Goal: Use online tool/utility: Utilize a website feature to perform a specific function

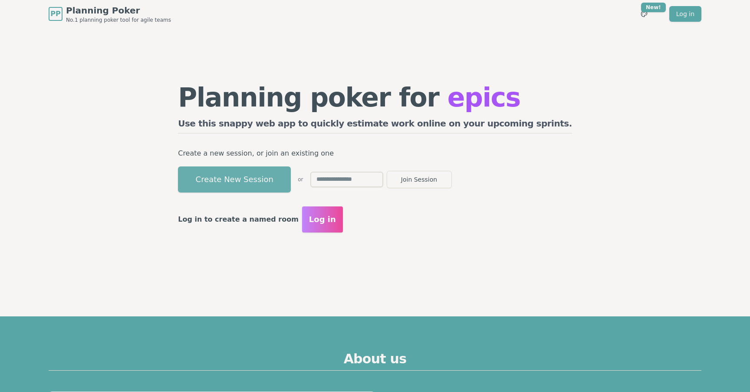
click at [257, 180] on button "Create New Session" at bounding box center [234, 179] width 113 height 26
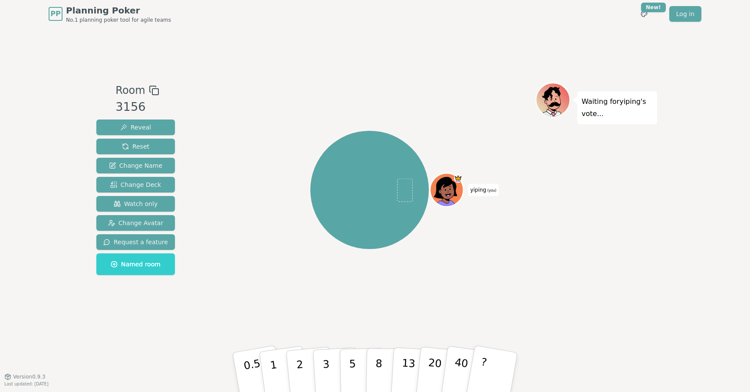
click at [508, 44] on div "Room 3156 Reveal Reset Change Name Change Deck Watch only Change Avatar Request…" at bounding box center [375, 202] width 565 height 348
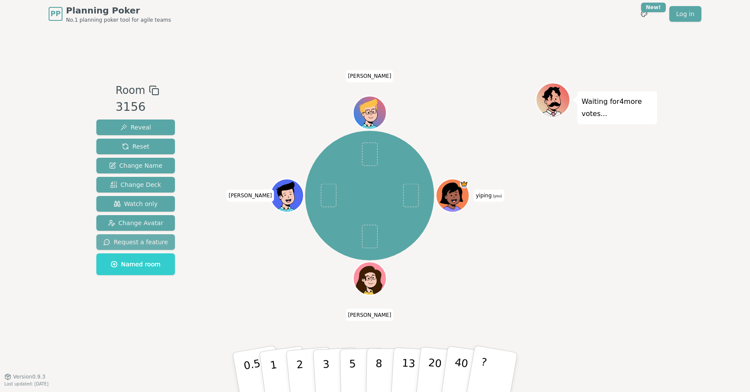
click at [136, 239] on span "Request a feature" at bounding box center [135, 242] width 65 height 9
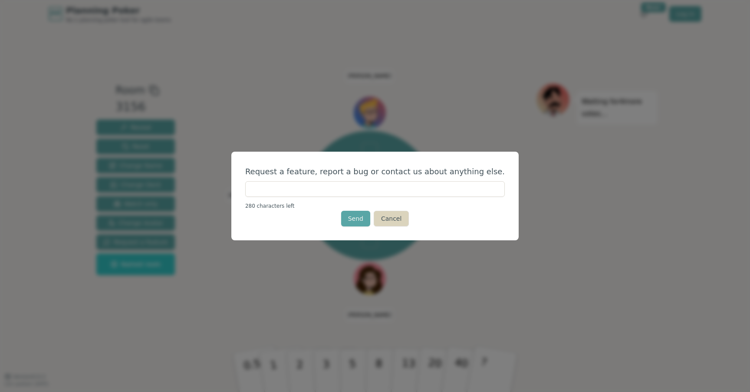
click at [395, 220] on button "Cancel" at bounding box center [391, 219] width 35 height 16
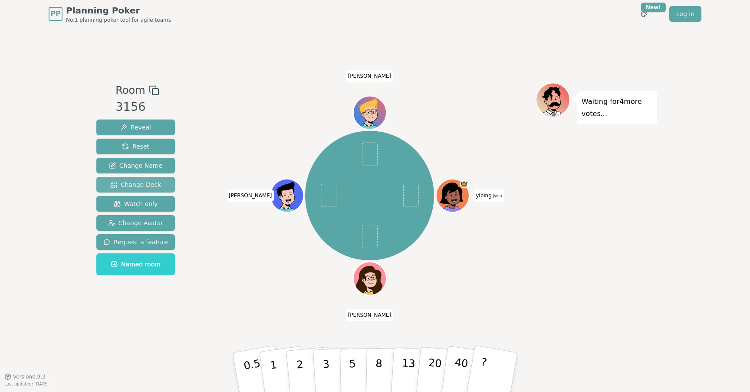
click at [148, 189] on button "Change Deck" at bounding box center [135, 185] width 79 height 16
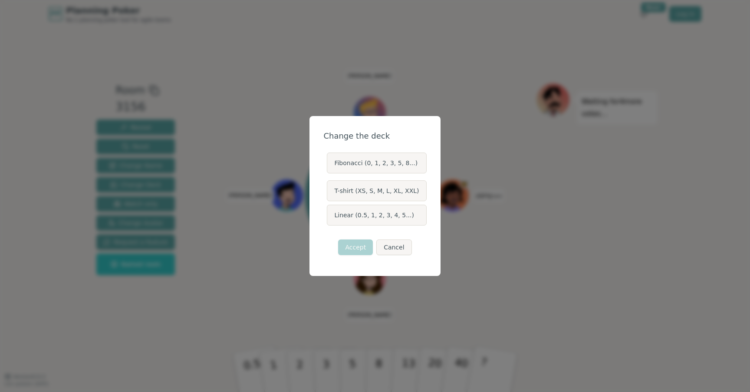
click at [362, 215] on label "Linear (0.5, 1, 2, 3, 4, 5...)" at bounding box center [376, 215] width 99 height 21
click at [330, 215] on button "Linear (0.5, 1, 2, 3, 4, 5...)" at bounding box center [326, 215] width 7 height 7
click at [352, 250] on button "Accept" at bounding box center [355, 247] width 35 height 16
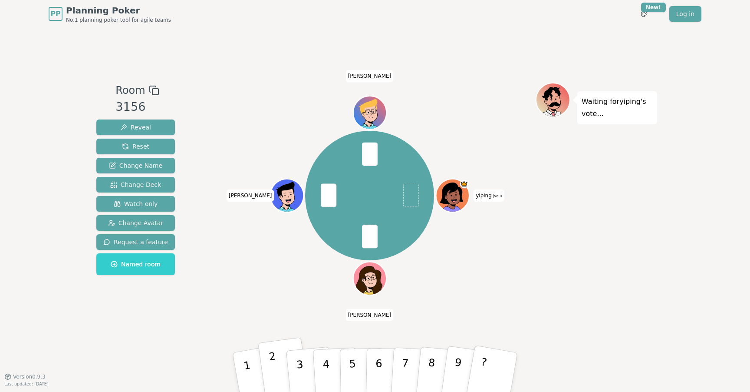
click at [272, 359] on p "2" at bounding box center [274, 373] width 13 height 47
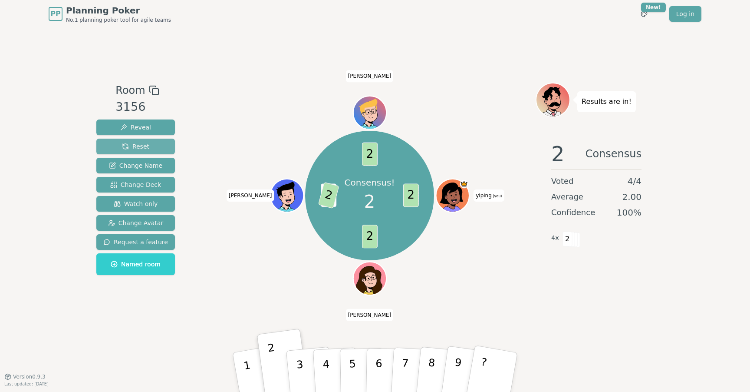
click at [143, 144] on span "Reset" at bounding box center [135, 146] width 27 height 9
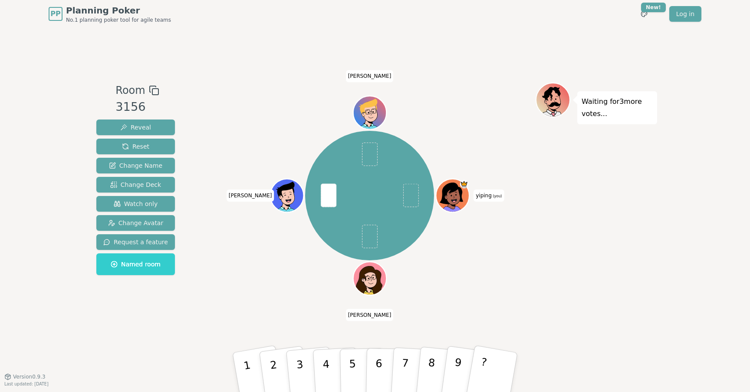
click at [509, 89] on div at bounding box center [370, 91] width 332 height 16
click at [274, 361] on p "2" at bounding box center [274, 373] width 13 height 47
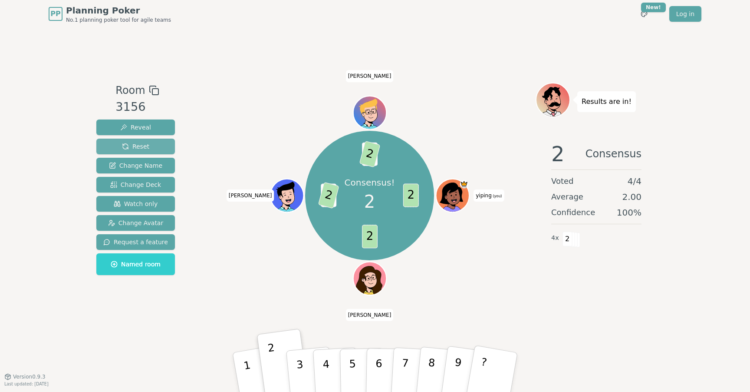
click at [147, 149] on button "Reset" at bounding box center [135, 147] width 79 height 16
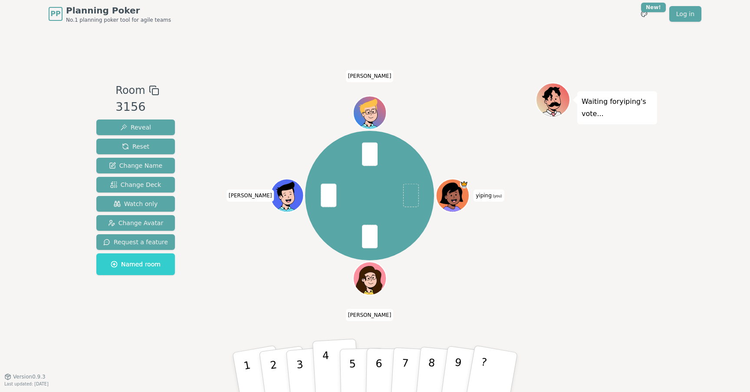
click at [333, 358] on button "4" at bounding box center [336, 372] width 47 height 68
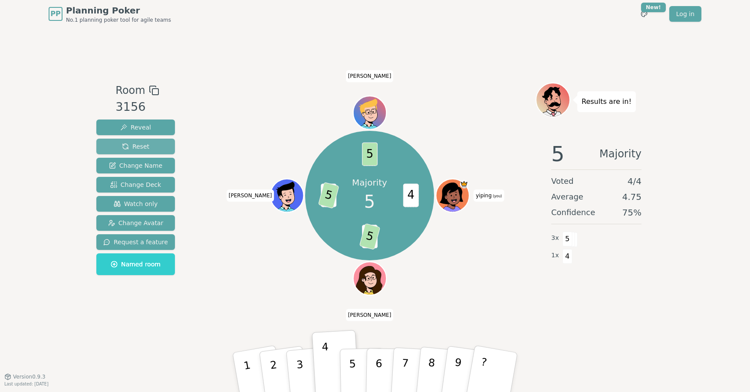
click at [129, 143] on span "Reset" at bounding box center [135, 146] width 27 height 9
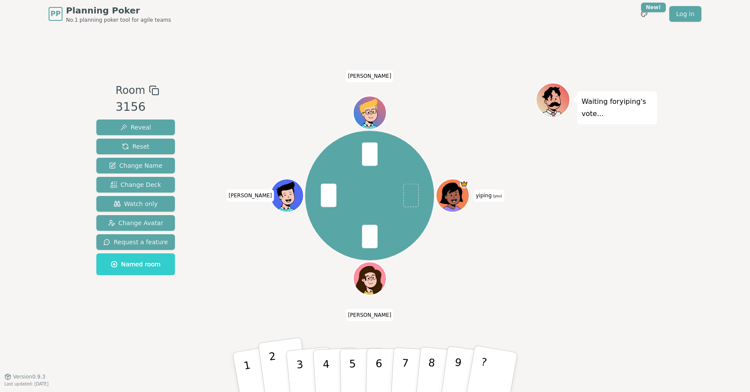
click at [270, 352] on p "2" at bounding box center [274, 373] width 13 height 47
